Goal: Browse casually

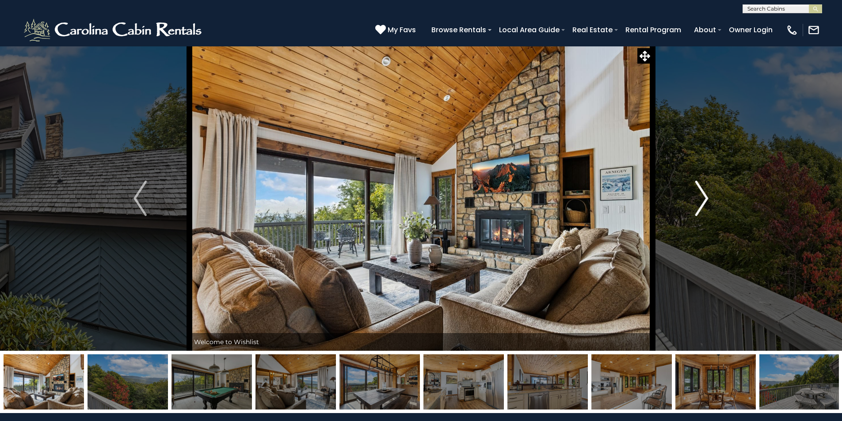
click at [694, 187] on button "Next" at bounding box center [702, 198] width 99 height 305
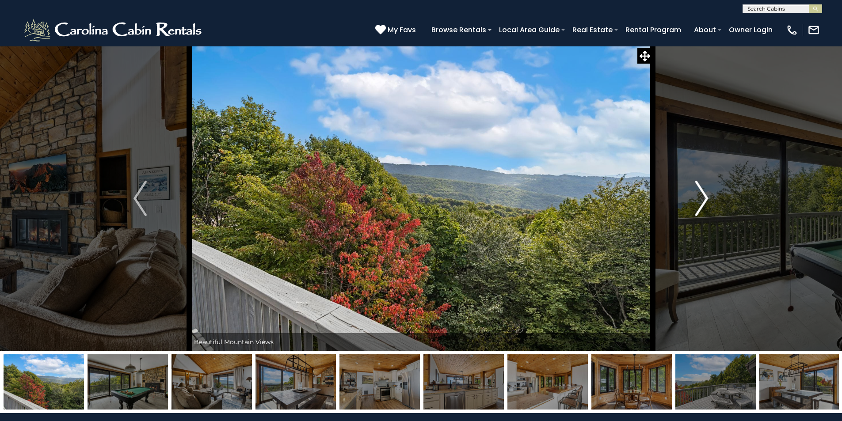
click at [694, 187] on button "Next" at bounding box center [702, 198] width 99 height 305
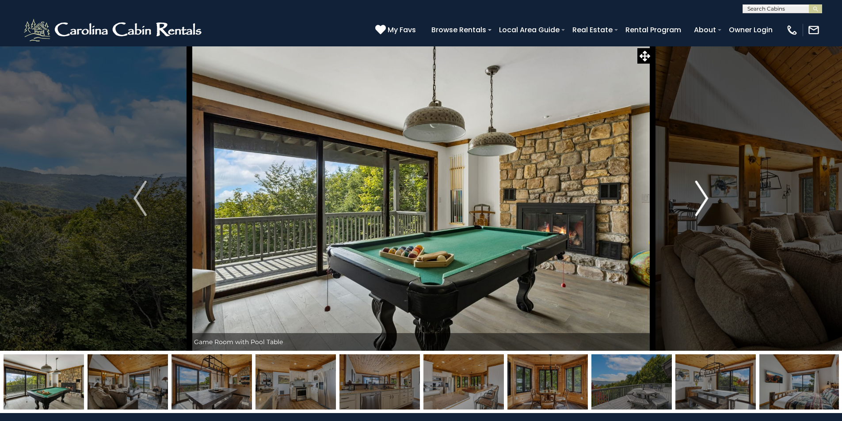
click at [694, 187] on button "Next" at bounding box center [702, 198] width 99 height 305
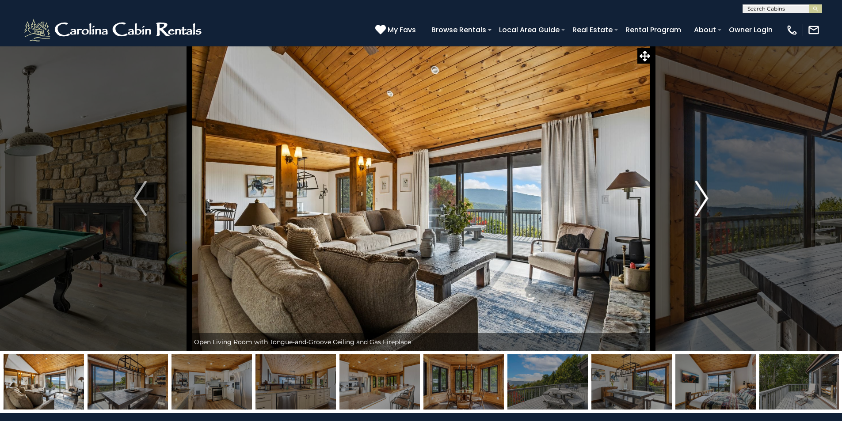
click at [694, 188] on button "Next" at bounding box center [702, 198] width 99 height 305
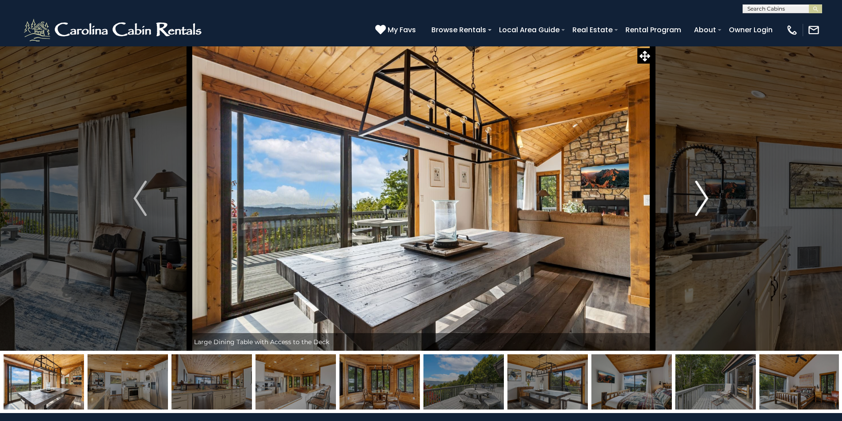
click at [694, 188] on button "Next" at bounding box center [702, 198] width 99 height 305
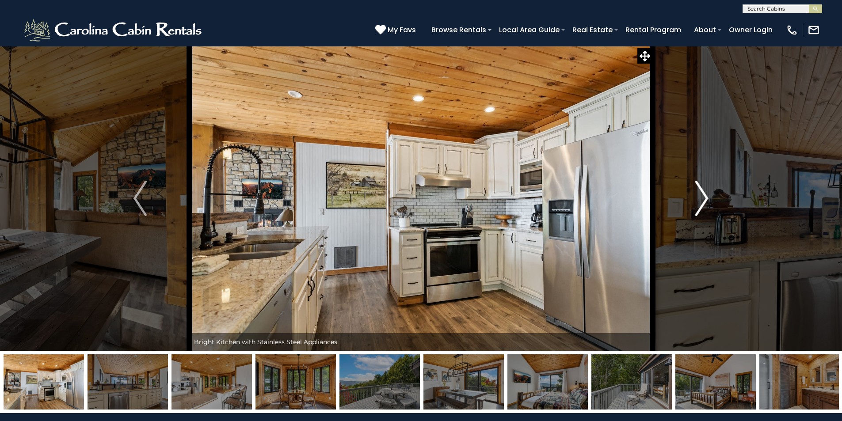
click at [696, 191] on img "Next" at bounding box center [701, 198] width 13 height 35
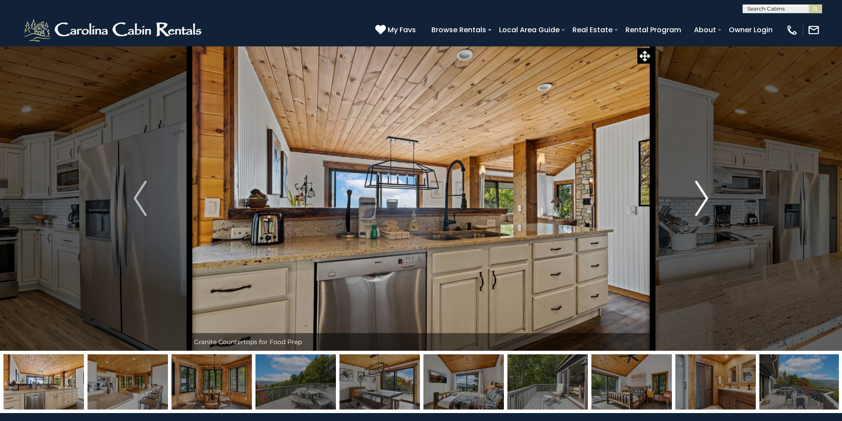
click at [696, 191] on img "Next" at bounding box center [701, 198] width 13 height 35
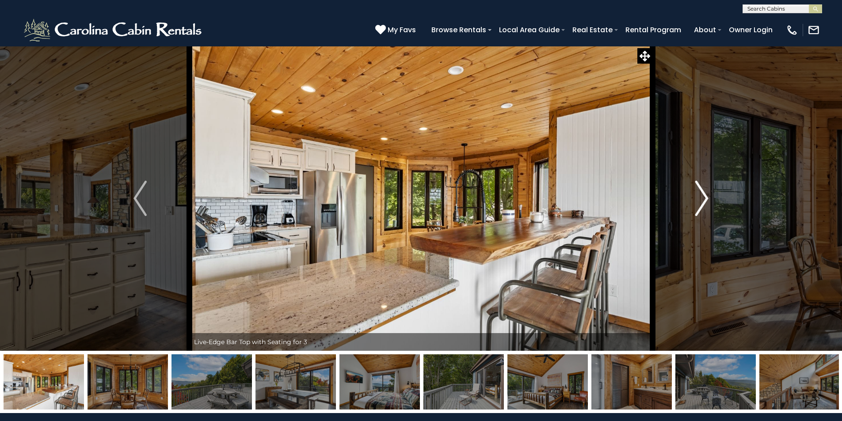
click at [706, 201] on img "Next" at bounding box center [701, 198] width 13 height 35
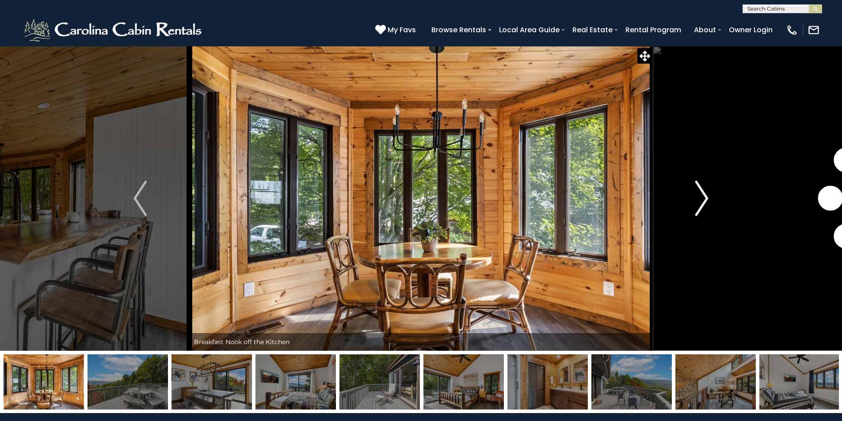
click at [706, 201] on img "Next" at bounding box center [701, 198] width 13 height 35
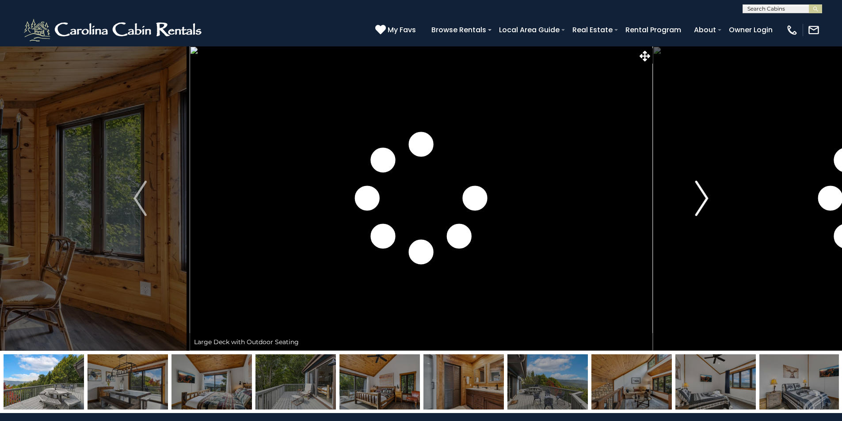
click at [706, 201] on img "Next" at bounding box center [701, 198] width 13 height 35
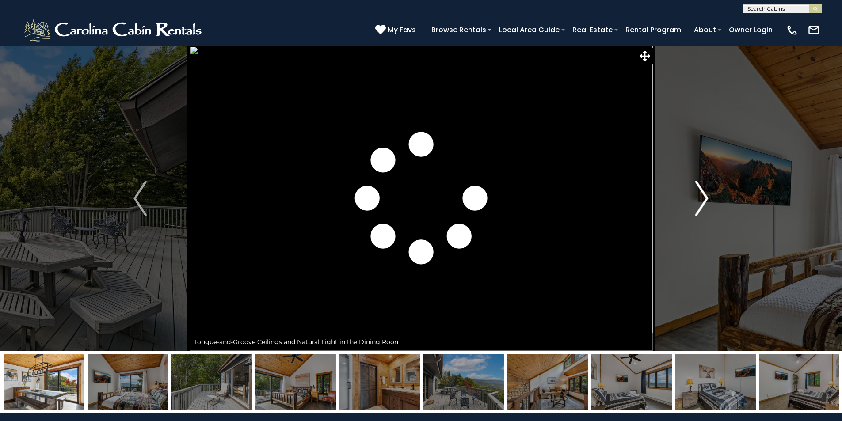
click at [705, 199] on img "Next" at bounding box center [701, 198] width 13 height 35
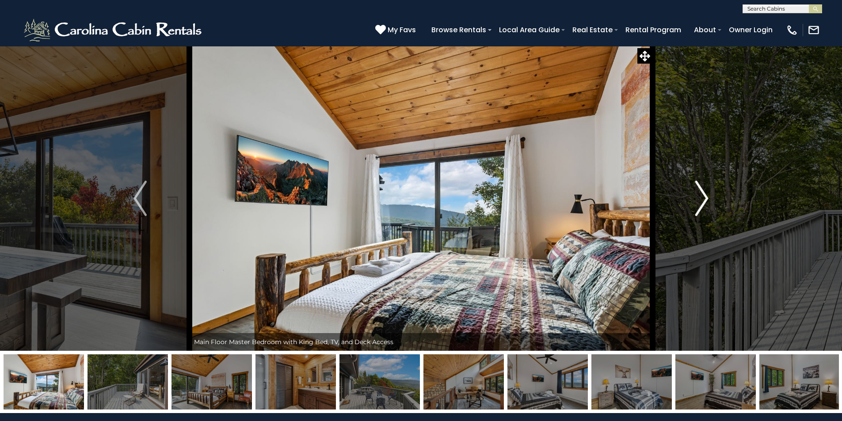
click at [705, 196] on img "Next" at bounding box center [701, 198] width 13 height 35
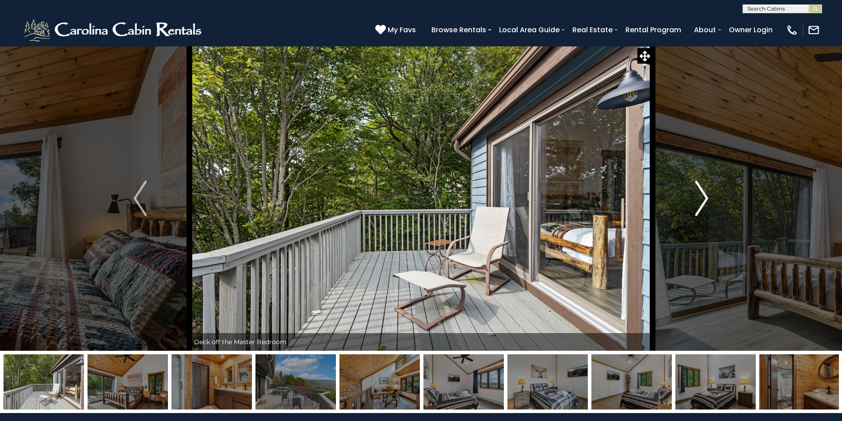
click at [705, 196] on img "Next" at bounding box center [701, 198] width 13 height 35
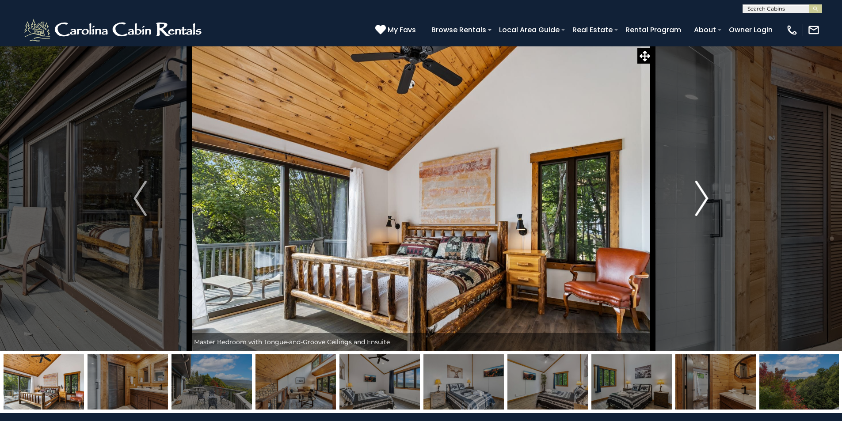
click at [705, 196] on img "Next" at bounding box center [701, 198] width 13 height 35
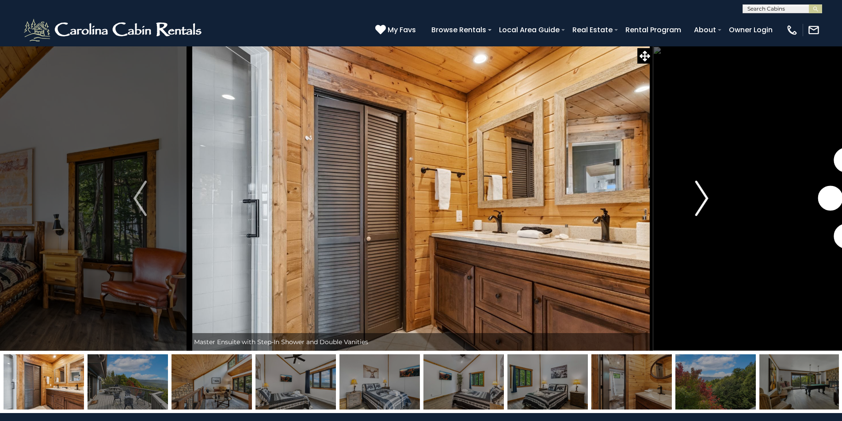
click at [705, 196] on img "Next" at bounding box center [701, 198] width 13 height 35
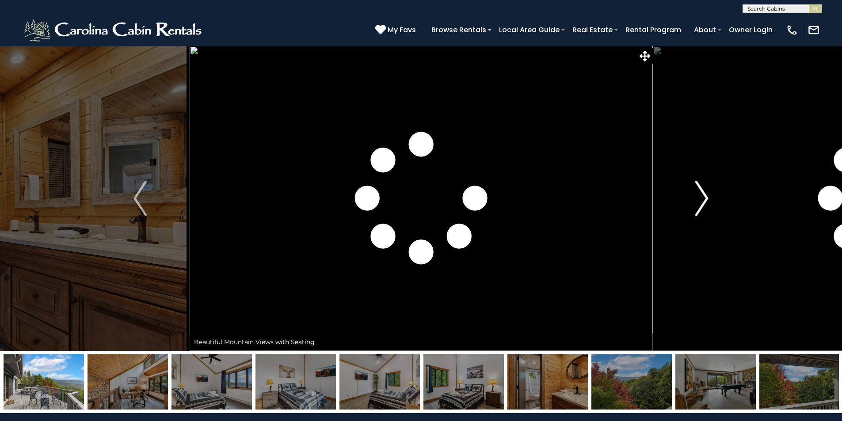
click at [705, 196] on img "Next" at bounding box center [701, 198] width 13 height 35
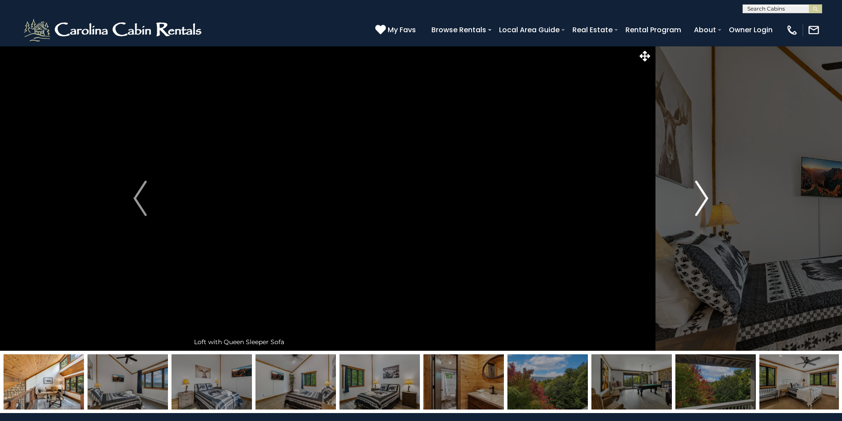
click at [705, 196] on img "Next" at bounding box center [701, 198] width 13 height 35
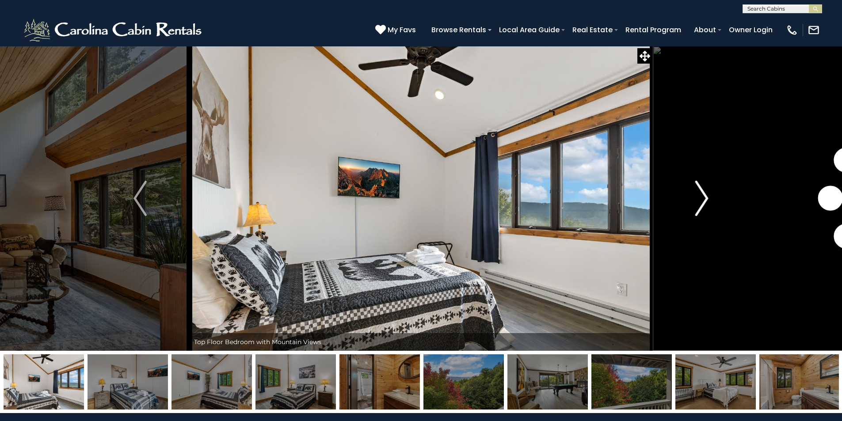
click at [705, 196] on img "Next" at bounding box center [701, 198] width 13 height 35
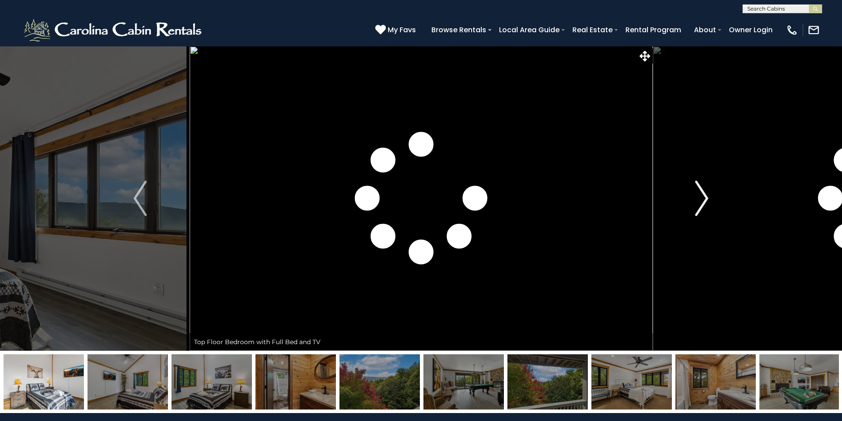
click at [705, 196] on img "Next" at bounding box center [701, 198] width 13 height 35
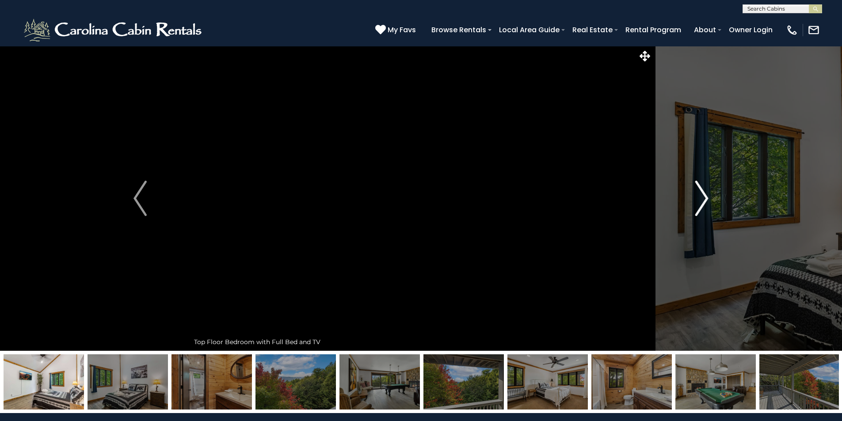
click at [701, 214] on img "Next" at bounding box center [701, 198] width 13 height 35
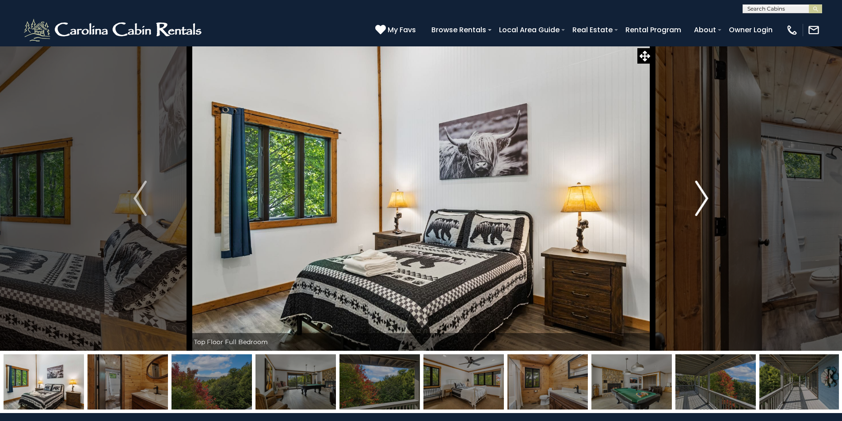
click at [701, 213] on img "Next" at bounding box center [701, 198] width 13 height 35
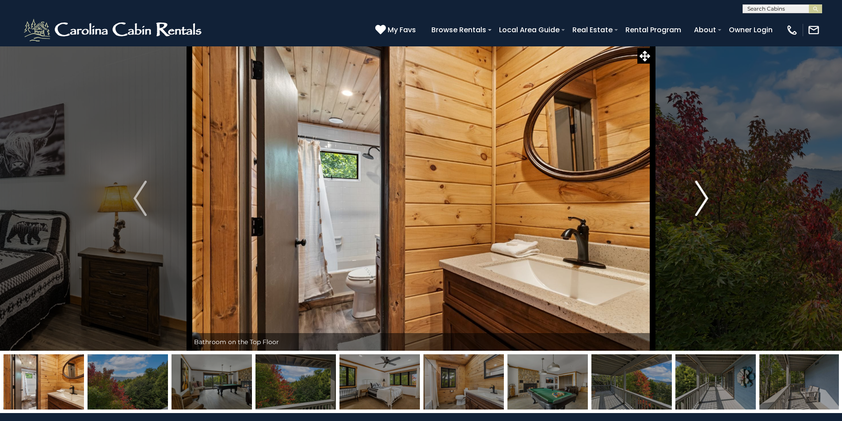
click at [701, 213] on img "Next" at bounding box center [701, 198] width 13 height 35
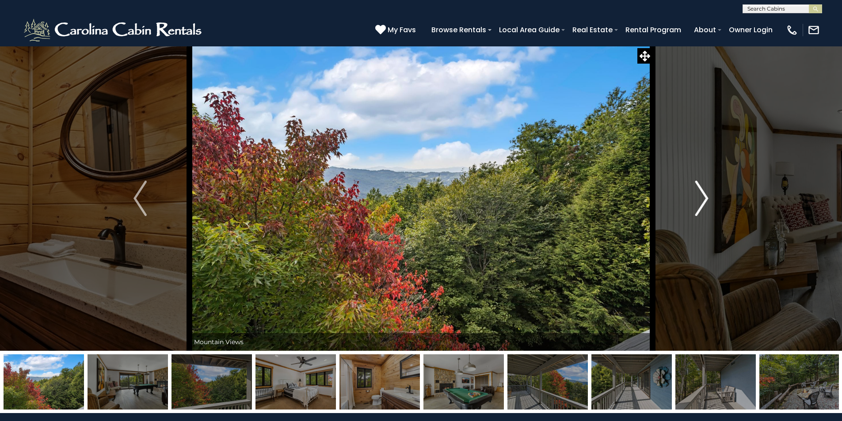
click at [703, 202] on img "Next" at bounding box center [701, 198] width 13 height 35
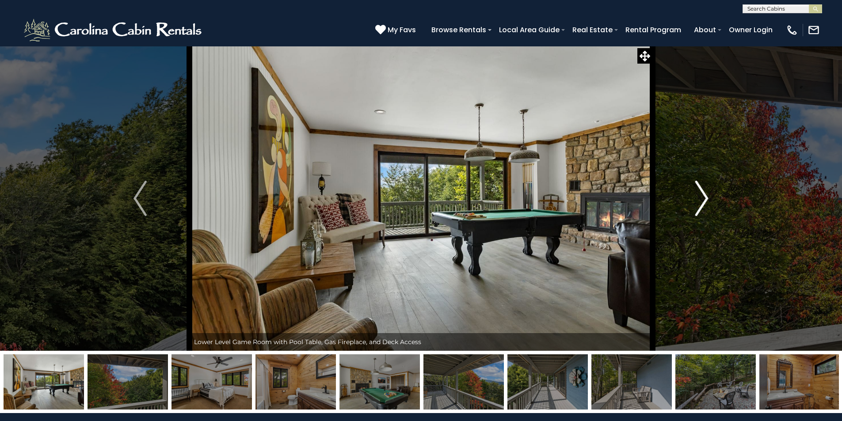
click at [697, 199] on img "Next" at bounding box center [701, 198] width 13 height 35
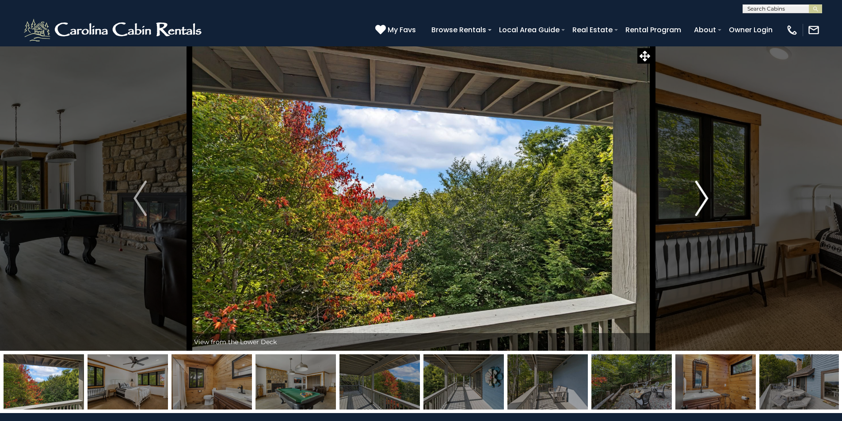
click at [697, 199] on img "Next" at bounding box center [701, 198] width 13 height 35
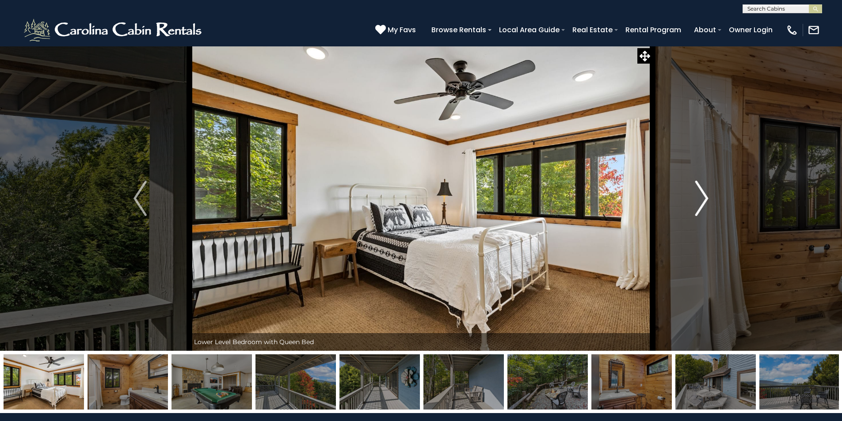
click at [697, 199] on img "Next" at bounding box center [701, 198] width 13 height 35
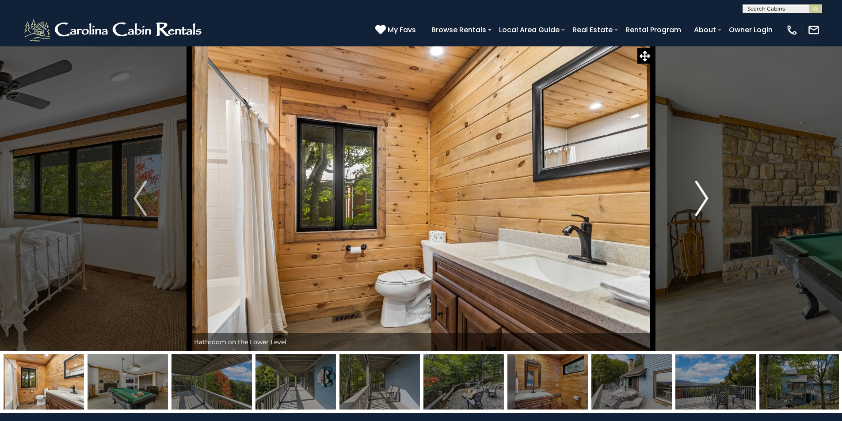
click at [697, 199] on img "Next" at bounding box center [701, 198] width 13 height 35
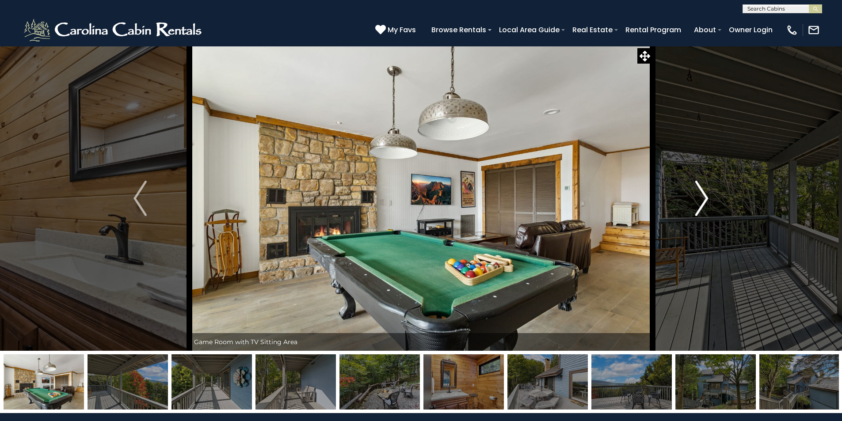
click at [697, 199] on img "Next" at bounding box center [701, 198] width 13 height 35
